Goal: Navigation & Orientation: Find specific page/section

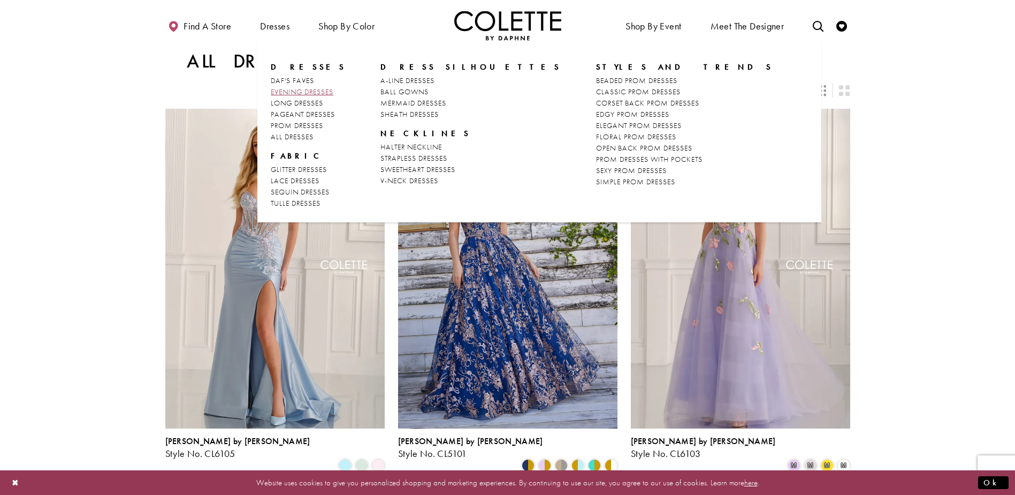
click at [321, 90] on span "EVENING DRESSES" at bounding box center [302, 92] width 63 height 10
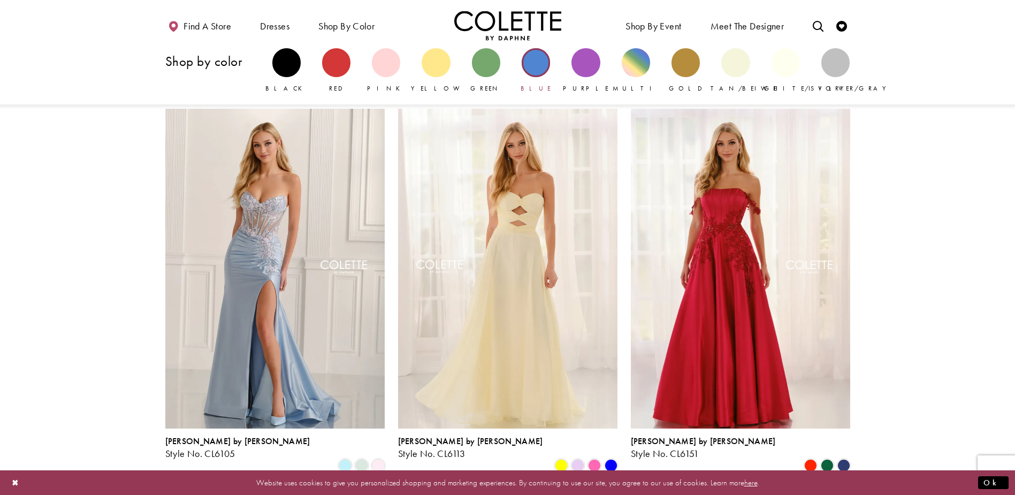
click at [538, 66] on div "Primary block" at bounding box center [536, 62] width 28 height 28
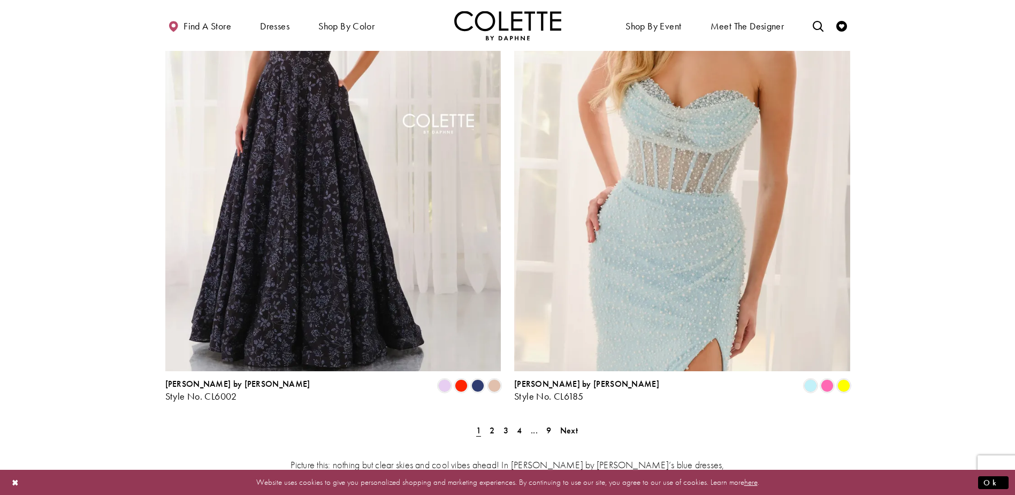
scroll to position [1980, 0]
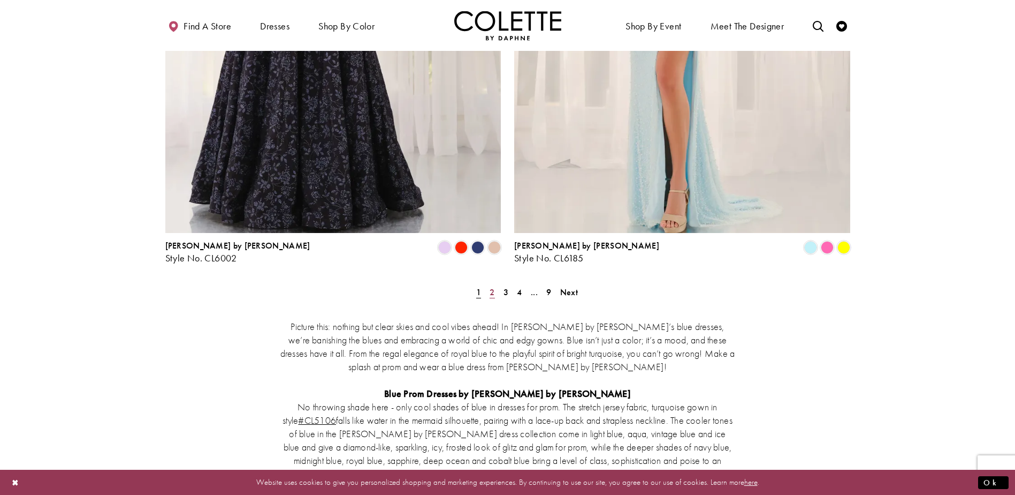
click at [491, 286] on span "2" at bounding box center [492, 291] width 5 height 11
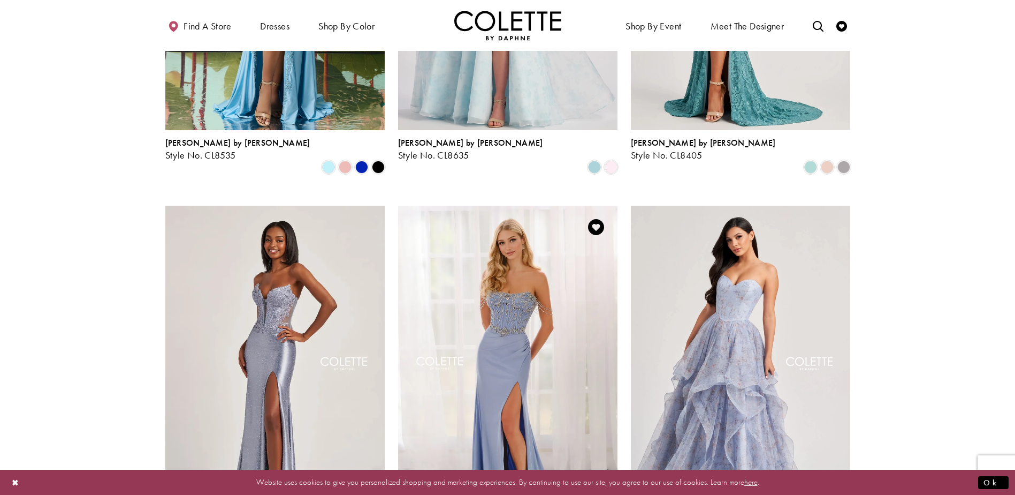
scroll to position [1128, 0]
